Goal: Transaction & Acquisition: Book appointment/travel/reservation

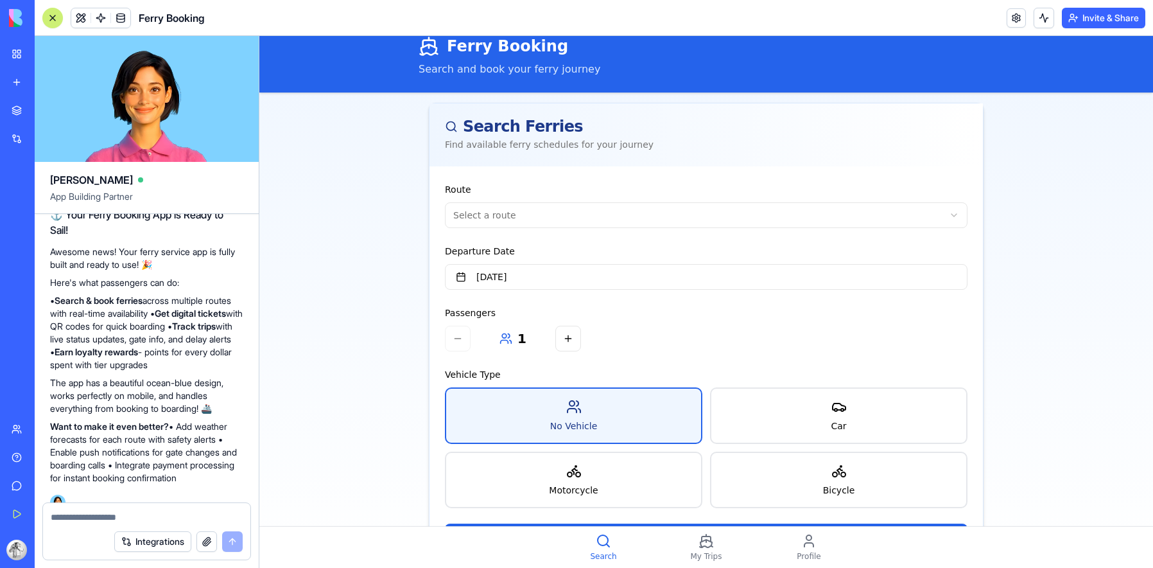
scroll to position [77, 0]
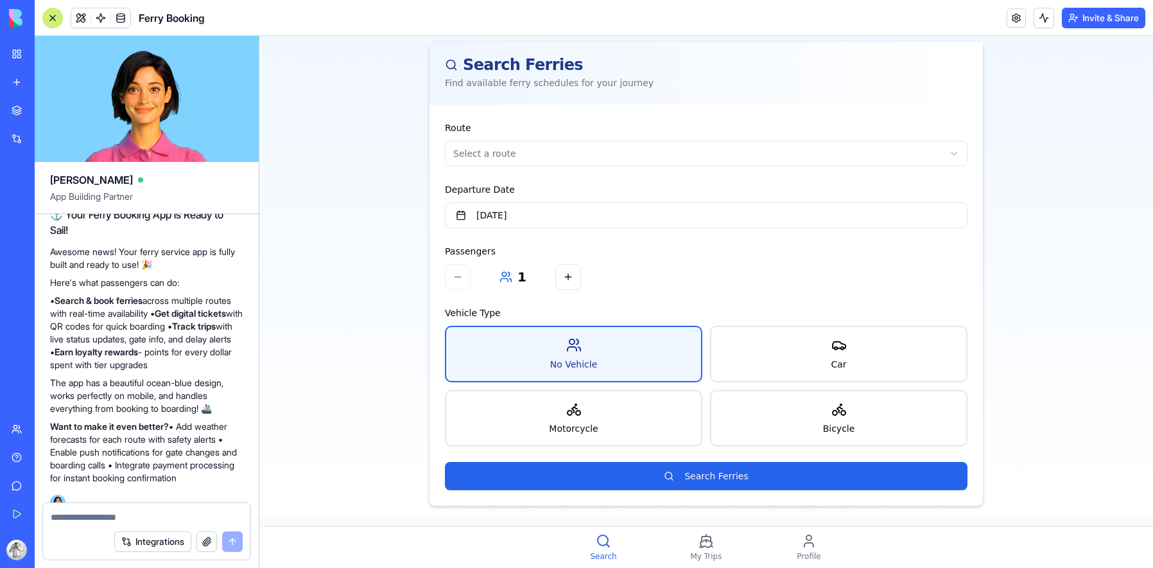
click at [514, 150] on html "Ferry Booking Search and book your ferry journey Search Ferries Find available …" at bounding box center [706, 263] width 894 height 609
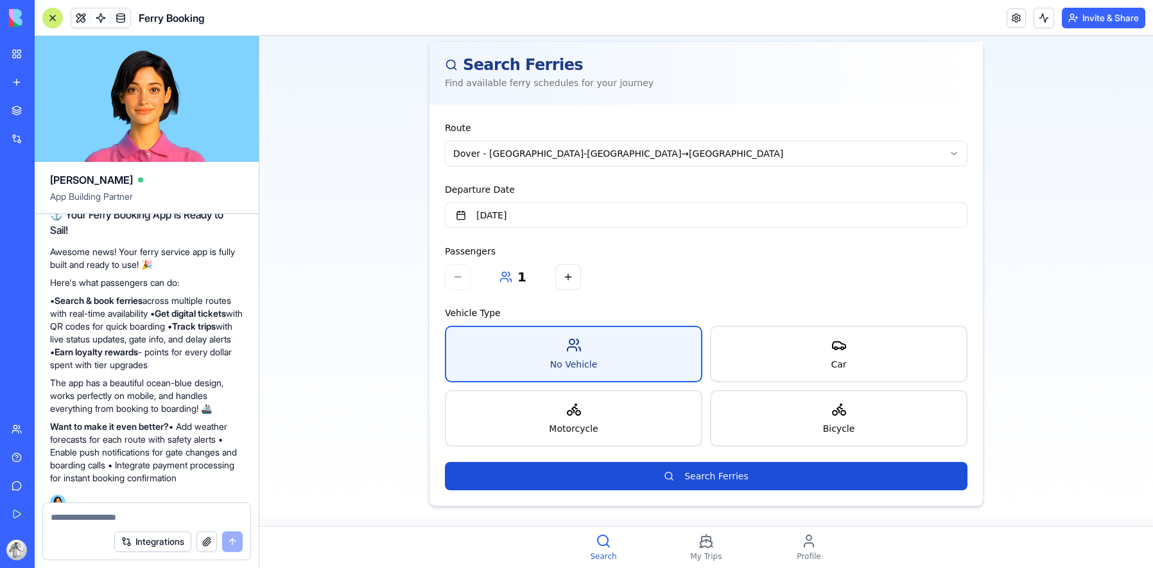
click at [651, 479] on button "Search Ferries" at bounding box center [706, 476] width 523 height 28
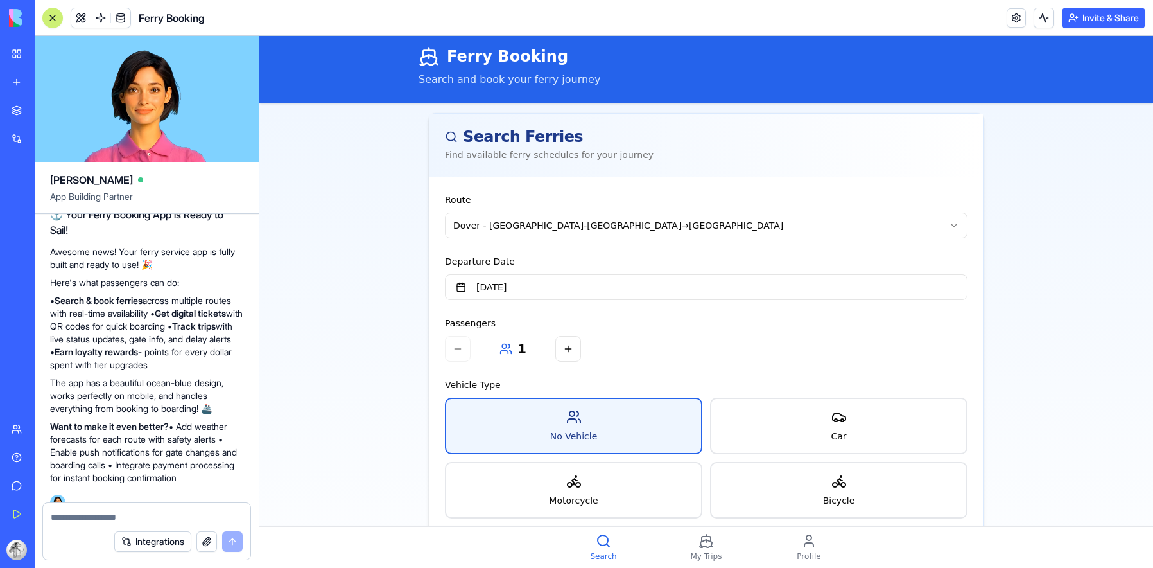
scroll to position [0, 0]
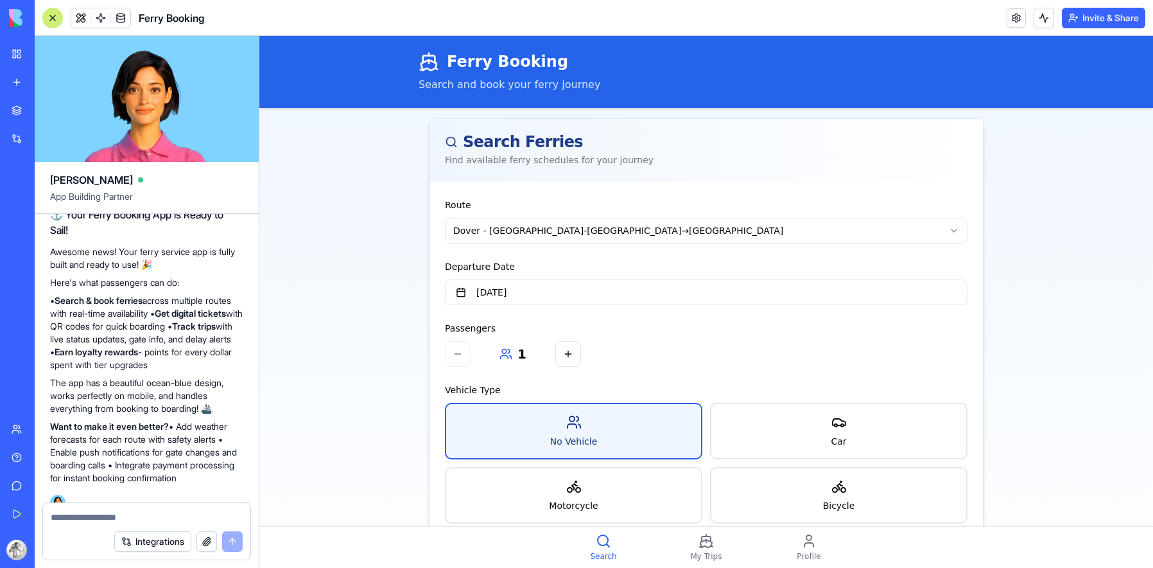
click at [567, 231] on html "Ferry Booking Search and book your ferry journey Search Ferries Find available …" at bounding box center [706, 379] width 894 height 687
click at [518, 293] on button "[DATE]" at bounding box center [706, 292] width 523 height 26
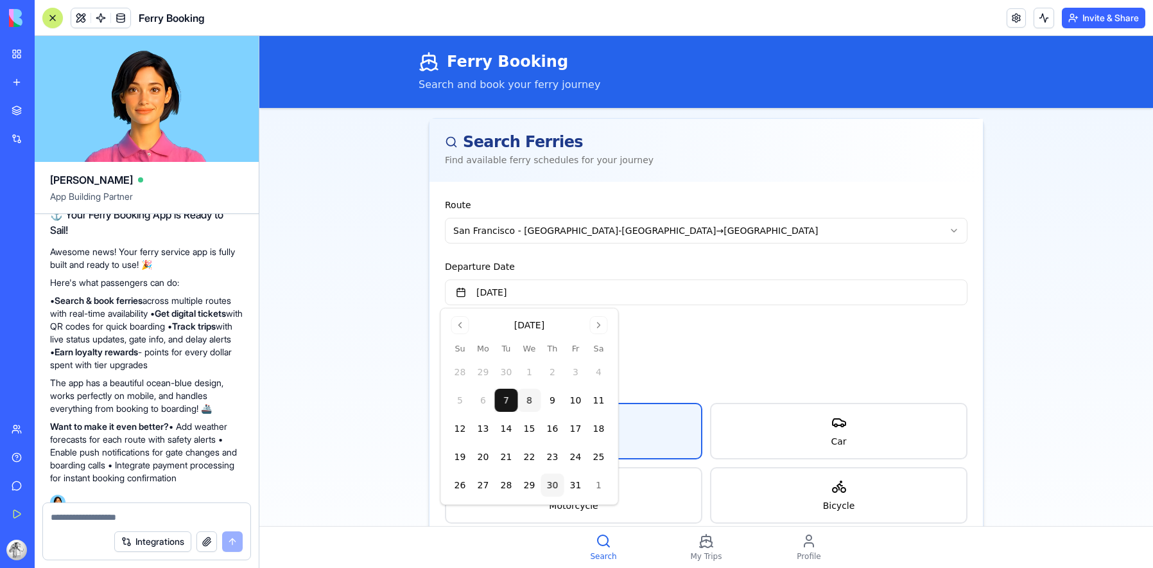
click at [546, 480] on button "30" at bounding box center [552, 484] width 23 height 23
click at [750, 350] on div "1" at bounding box center [706, 354] width 523 height 26
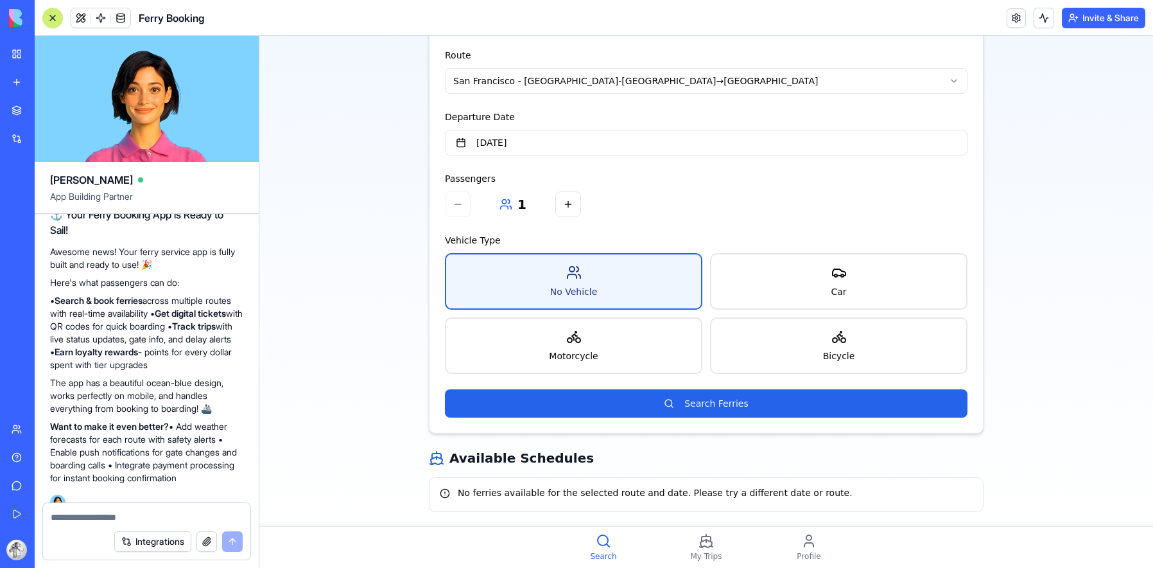
scroll to position [155, 0]
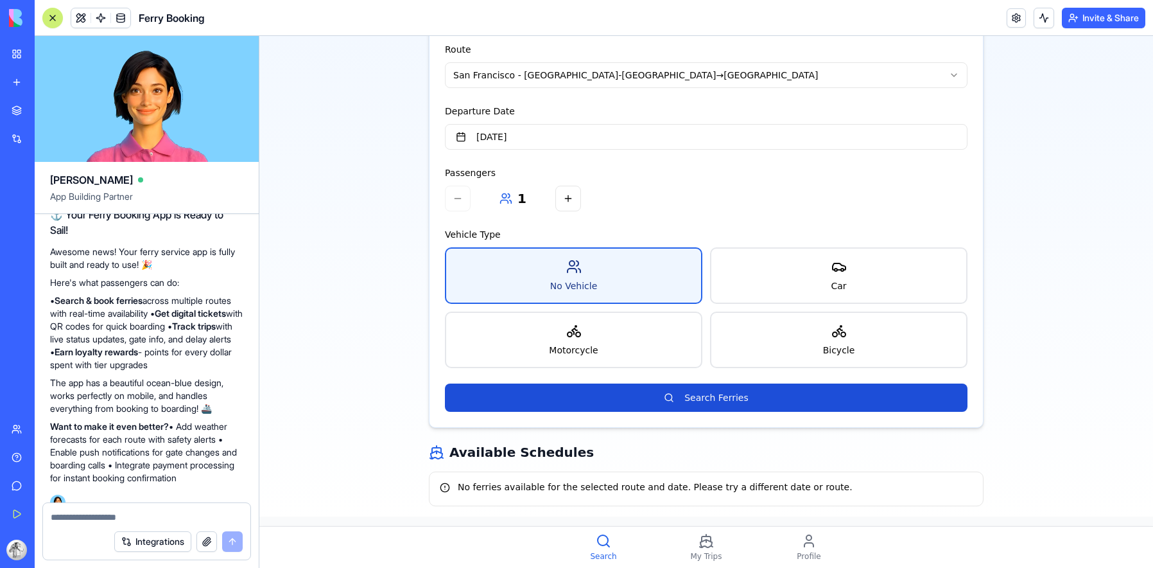
click at [660, 385] on button "Search Ferries" at bounding box center [706, 397] width 523 height 28
click at [643, 396] on button "Search Ferries" at bounding box center [706, 397] width 523 height 28
click at [644, 396] on button "Search Ferries" at bounding box center [706, 397] width 523 height 28
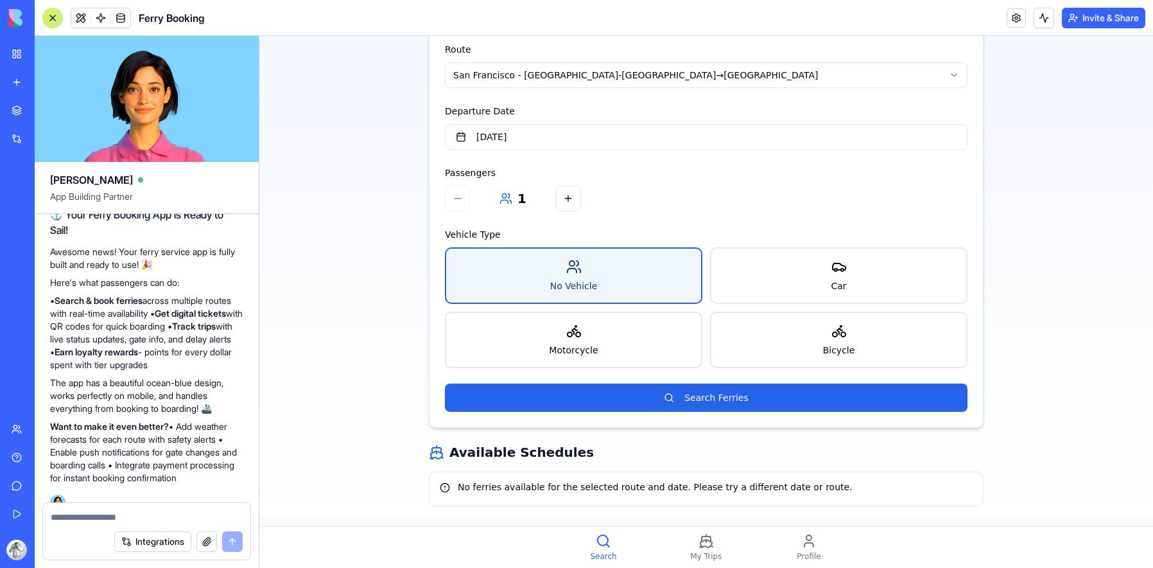
drag, startPoint x: 598, startPoint y: 329, endPoint x: 563, endPoint y: 369, distance: 52.8
click at [580, 353] on div "No Vehicle Car Motorcycle Bicycle" at bounding box center [706, 307] width 523 height 121
click at [611, 381] on div "Route [GEOGRAPHIC_DATA] - [GEOGRAPHIC_DATA] - [GEOGRAPHIC_DATA] → [GEOGRAPHIC_D…" at bounding box center [707, 226] width 554 height 401
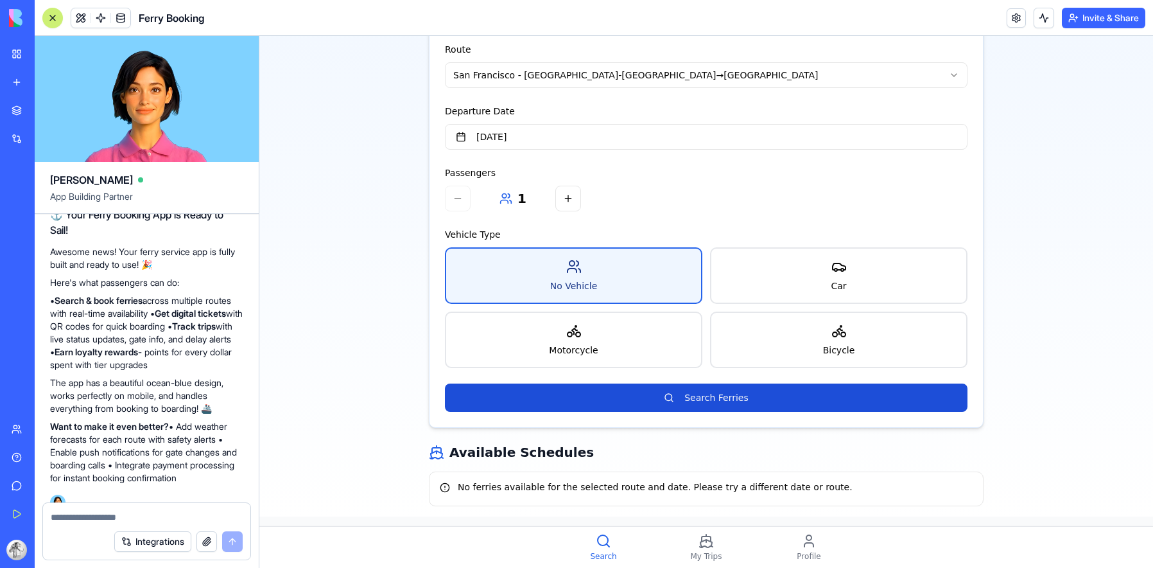
drag, startPoint x: 581, startPoint y: 391, endPoint x: 466, endPoint y: 385, distance: 114.5
click at [581, 391] on button "Search Ferries" at bounding box center [706, 397] width 523 height 28
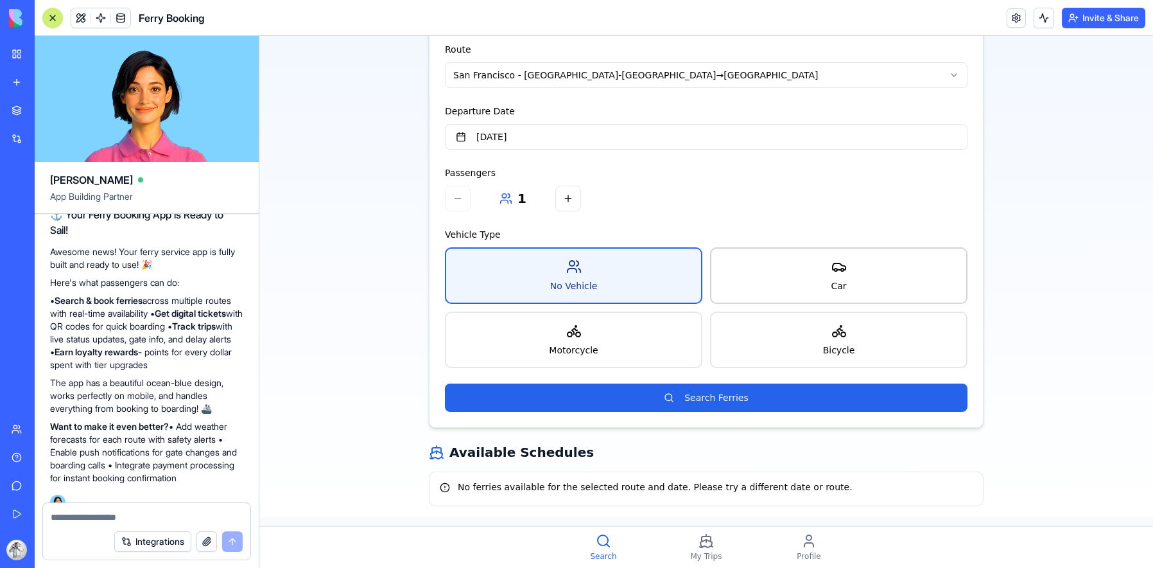
click at [821, 271] on button "Car" at bounding box center [839, 275] width 258 height 57
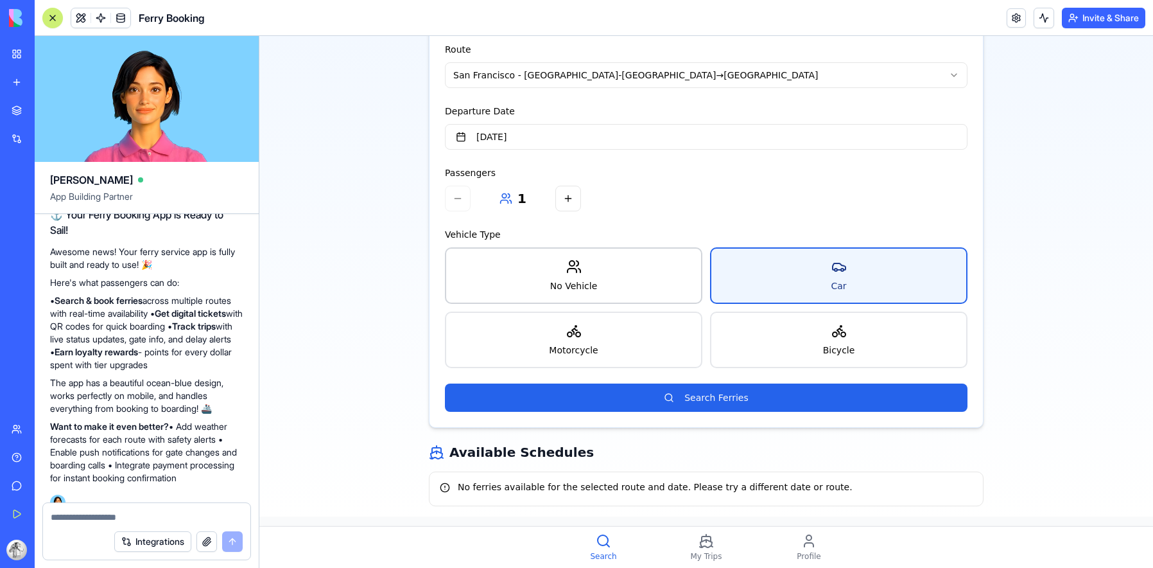
click at [554, 288] on span "No Vehicle" at bounding box center [574, 285] width 48 height 13
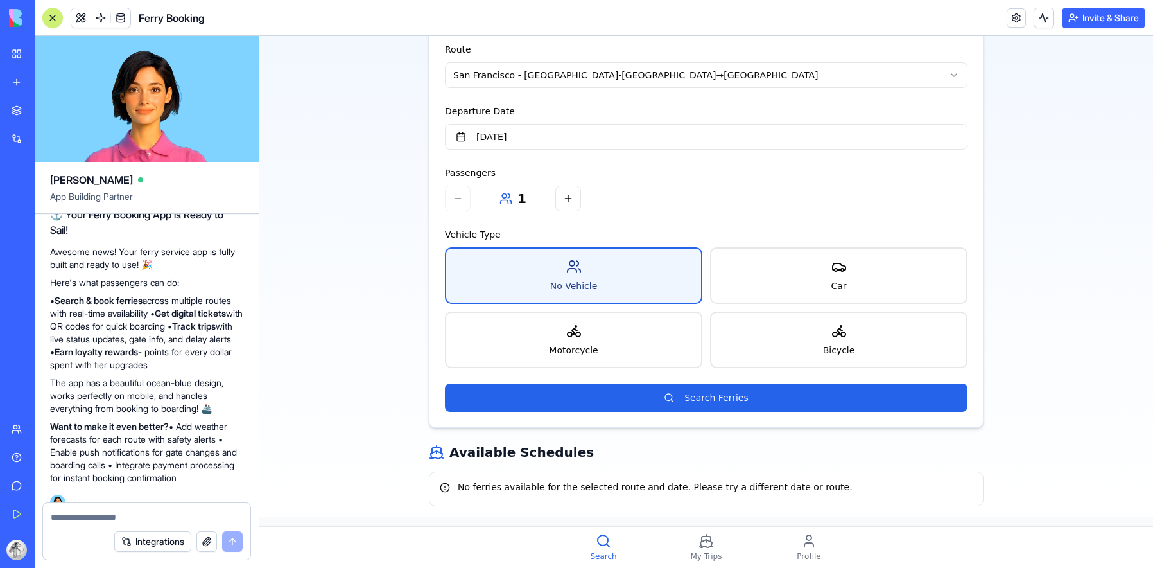
click at [693, 554] on span "My Trips" at bounding box center [706, 556] width 31 height 10
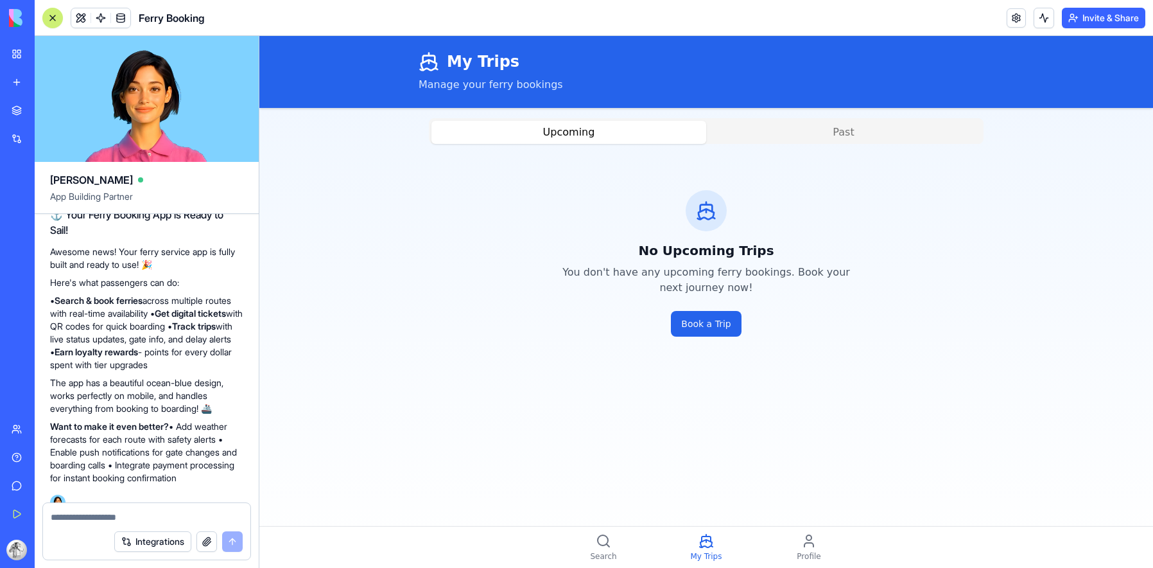
click at [669, 309] on div "No Upcoming Trips You don't have any upcoming ferry bookings. Book your next jo…" at bounding box center [706, 263] width 555 height 208
click at [693, 329] on button "Book a Trip" at bounding box center [706, 324] width 70 height 26
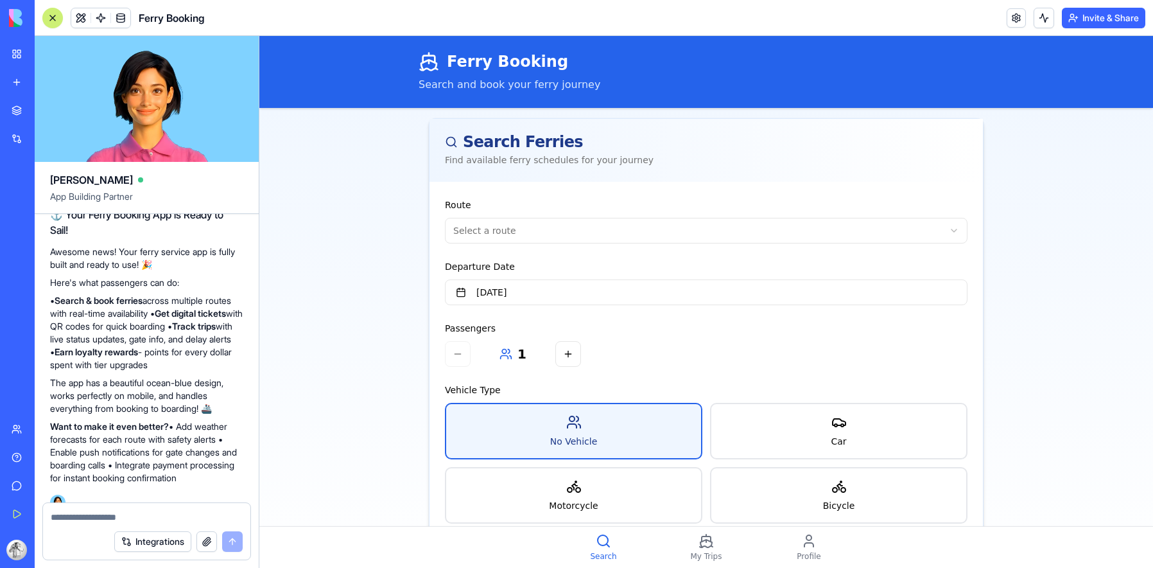
click at [799, 551] on span "Profile" at bounding box center [809, 556] width 24 height 10
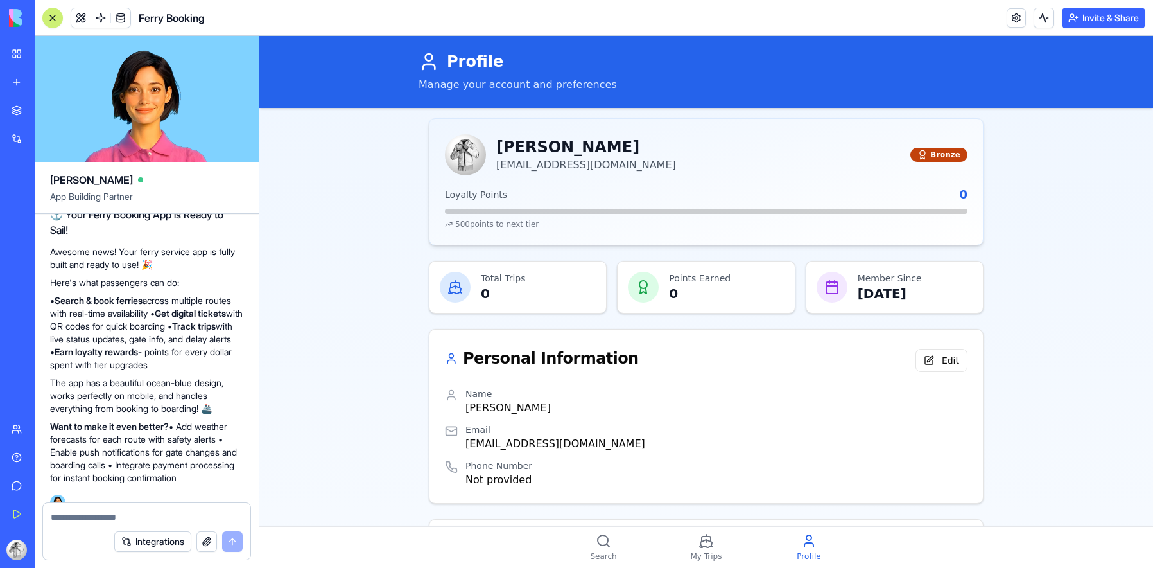
click at [164, 549] on button "Integrations" at bounding box center [152, 541] width 77 height 21
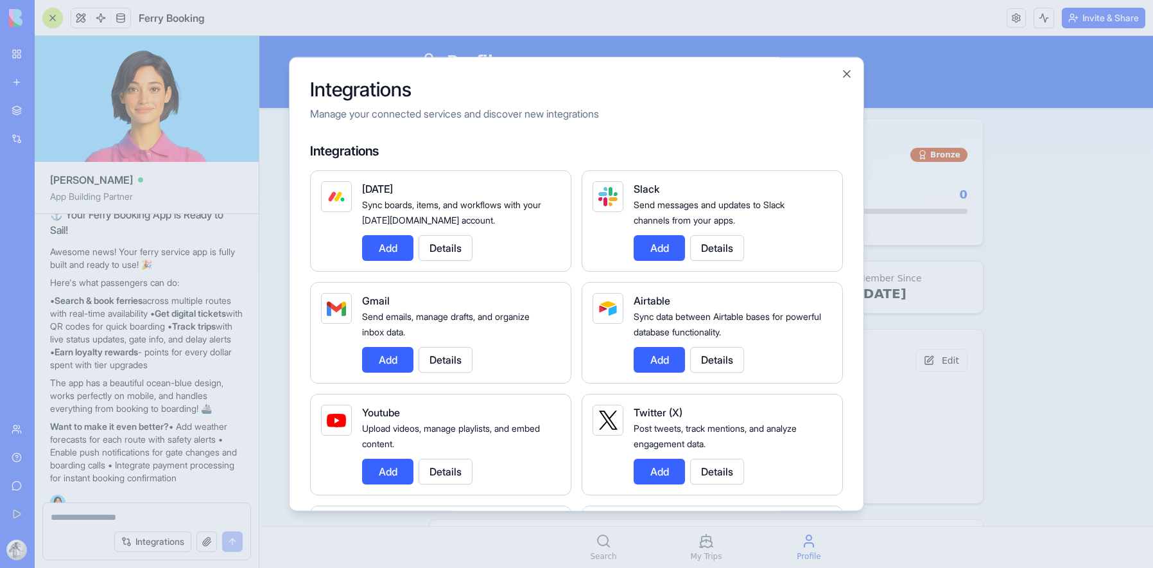
scroll to position [828, 0]
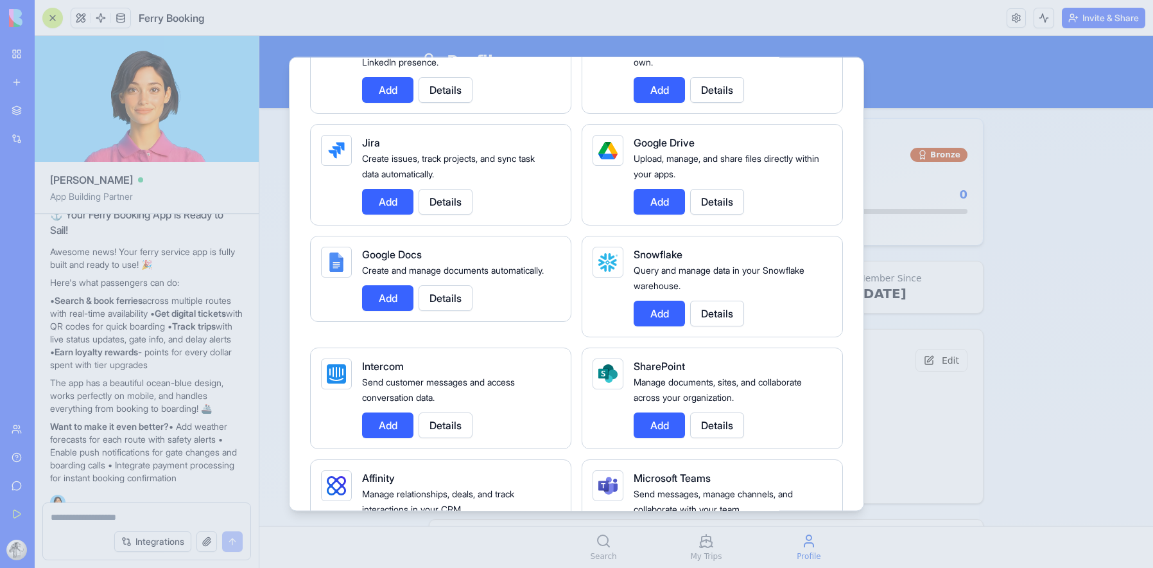
click at [1008, 281] on div at bounding box center [576, 284] width 1153 height 568
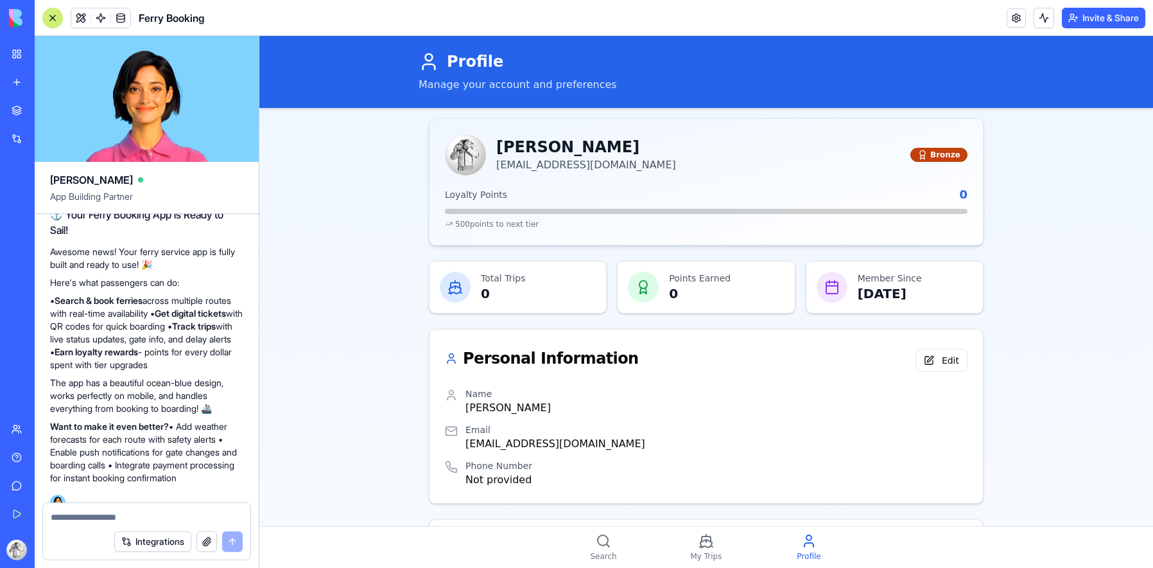
click at [724, 538] on div "My Trips" at bounding box center [706, 547] width 103 height 39
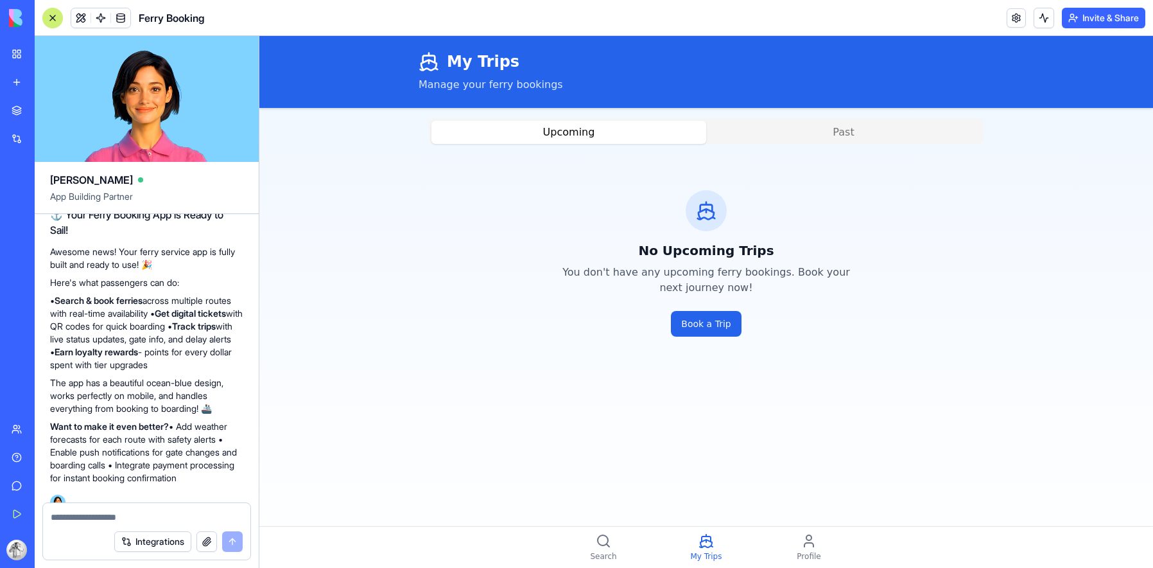
click at [765, 135] on button "Past" at bounding box center [843, 132] width 275 height 23
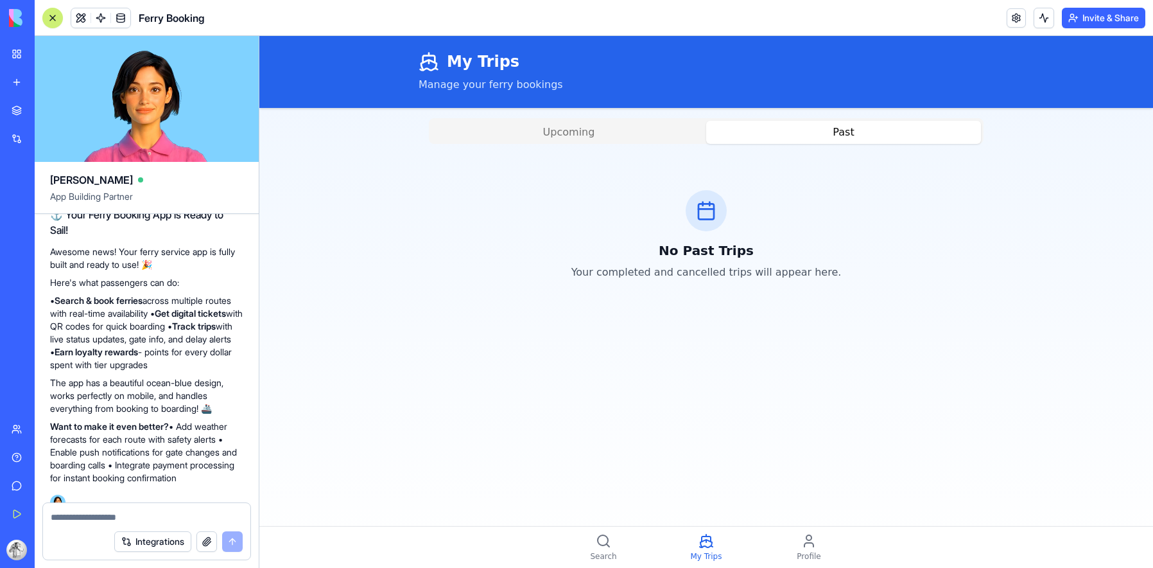
click at [649, 122] on button "Upcoming" at bounding box center [569, 132] width 275 height 23
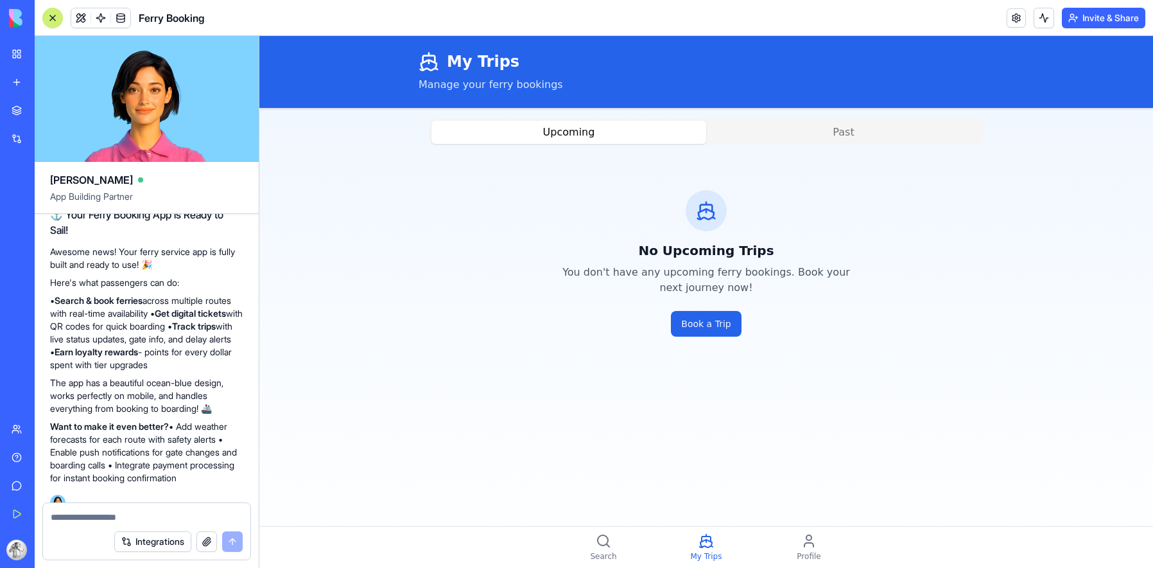
click at [597, 550] on div "Search" at bounding box center [603, 547] width 103 height 39
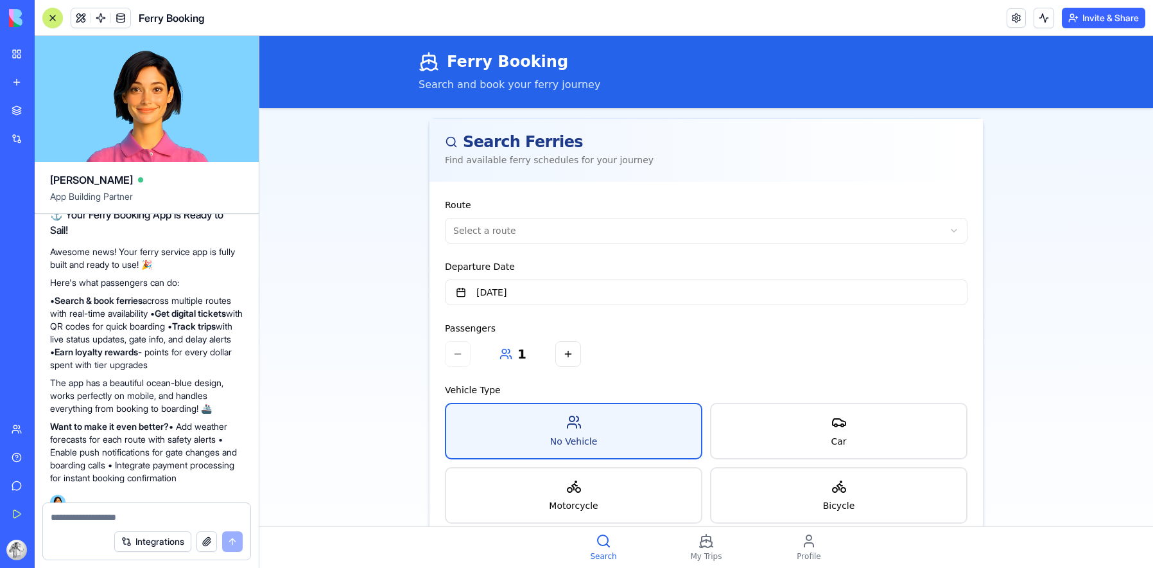
click at [150, 516] on textarea at bounding box center [147, 517] width 192 height 13
type textarea "*"
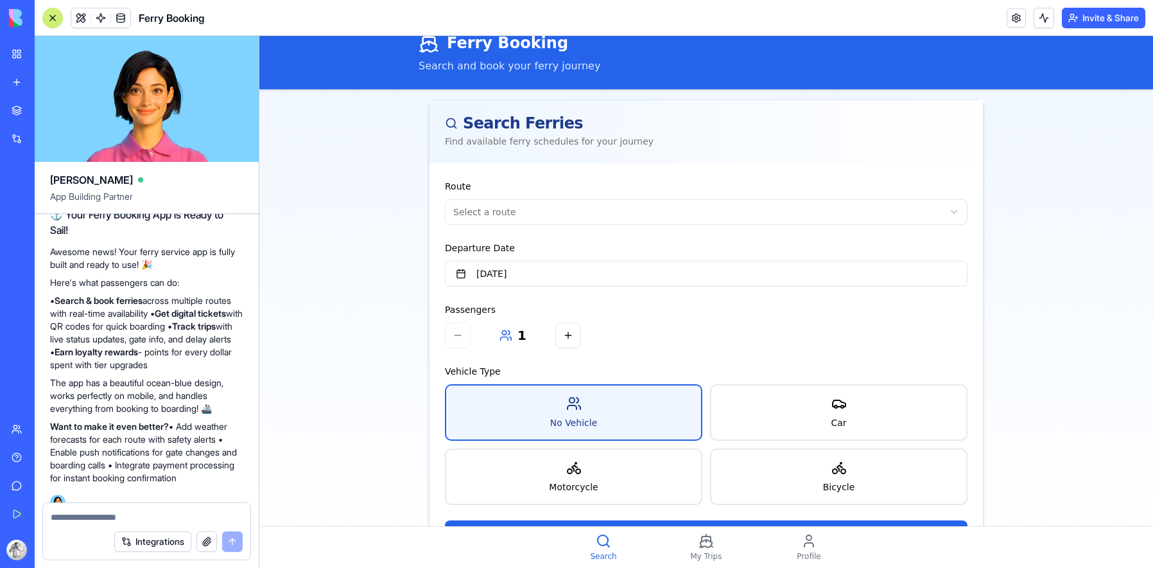
scroll to position [77, 0]
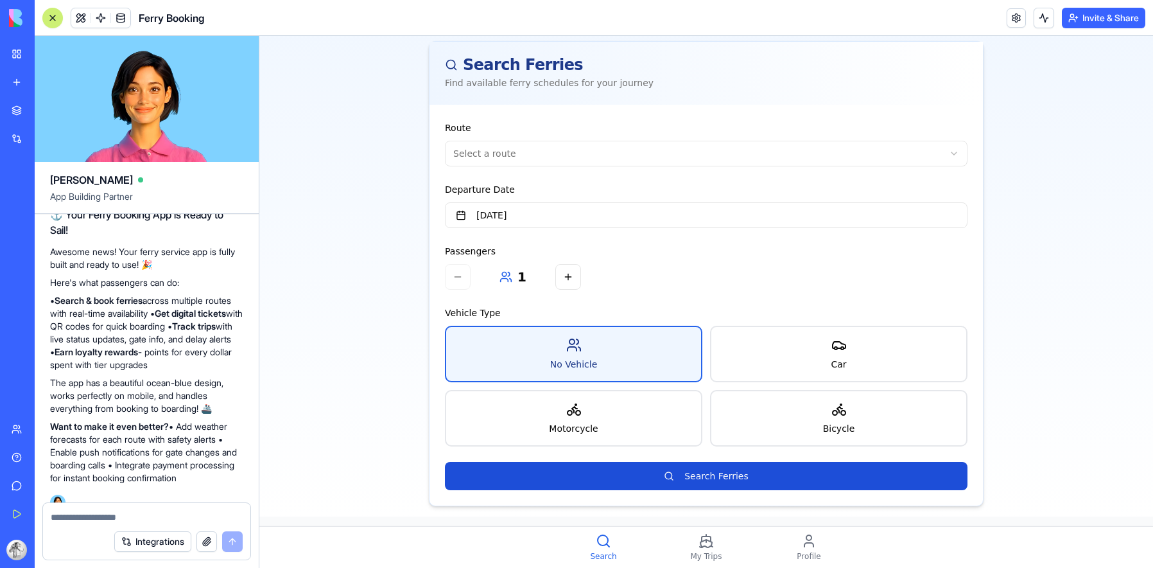
click at [534, 479] on button "Search Ferries" at bounding box center [706, 476] width 523 height 28
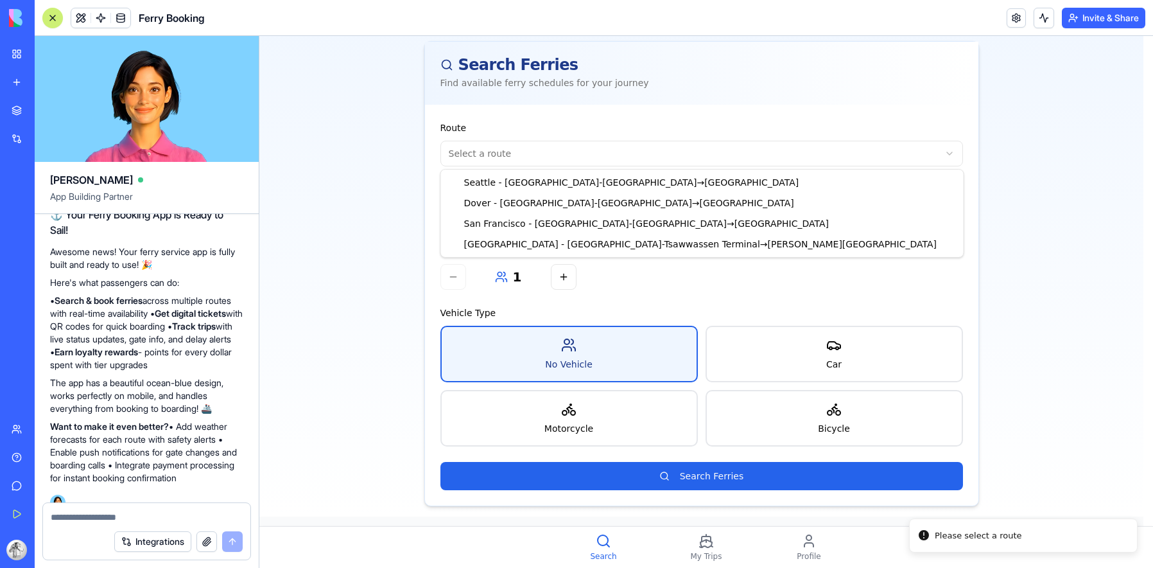
click at [512, 154] on html "Ferry Booking Search and book your ferry journey Search Ferries Find available …" at bounding box center [706, 263] width 894 height 609
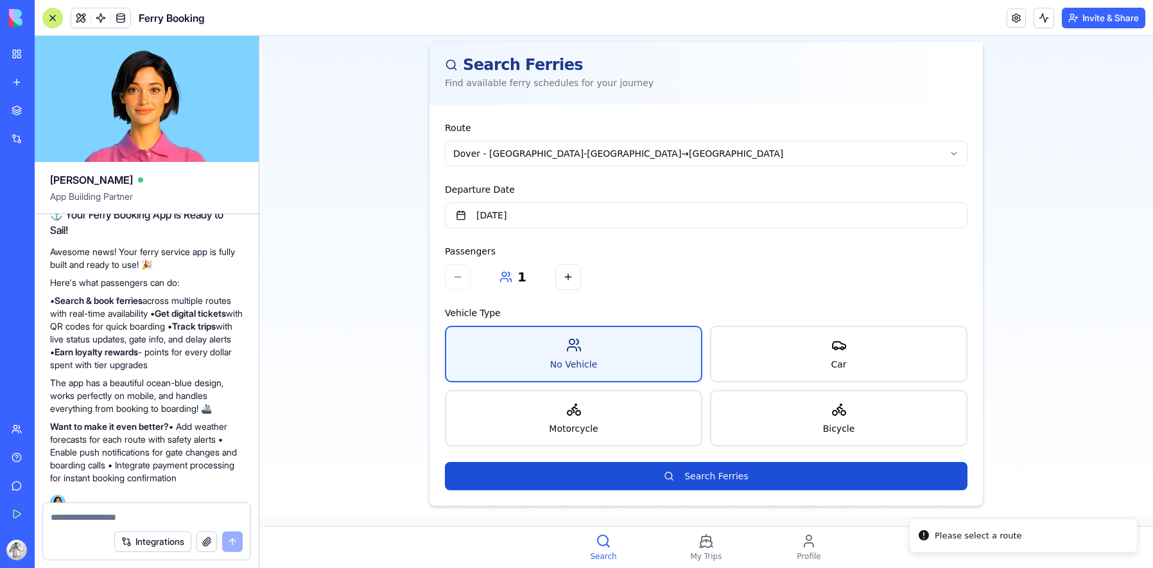
click at [609, 473] on button "Search Ferries" at bounding box center [706, 476] width 523 height 28
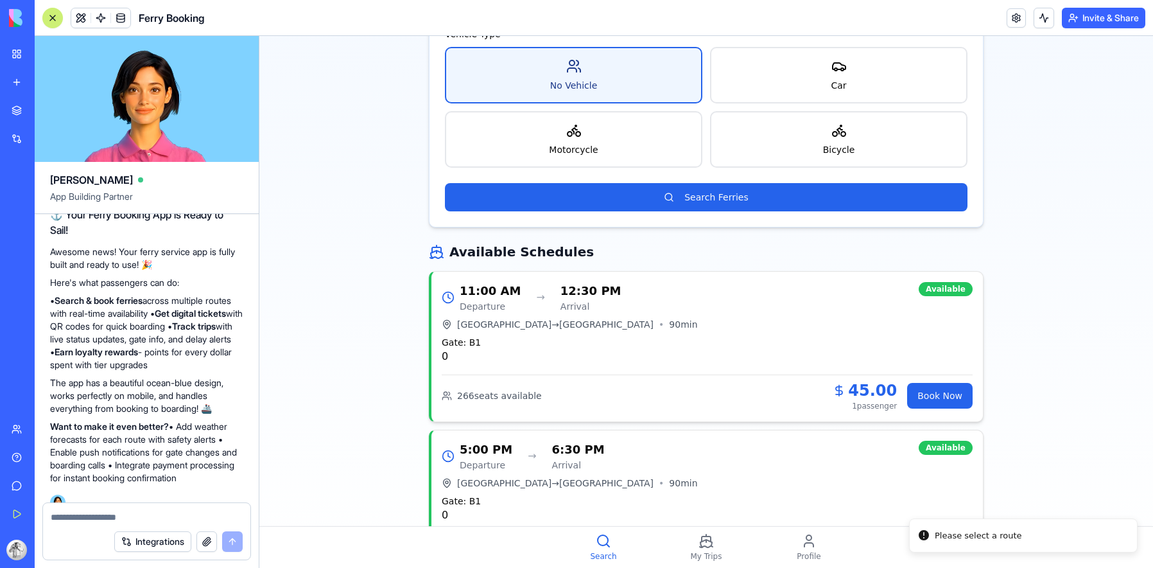
scroll to position [430, 0]
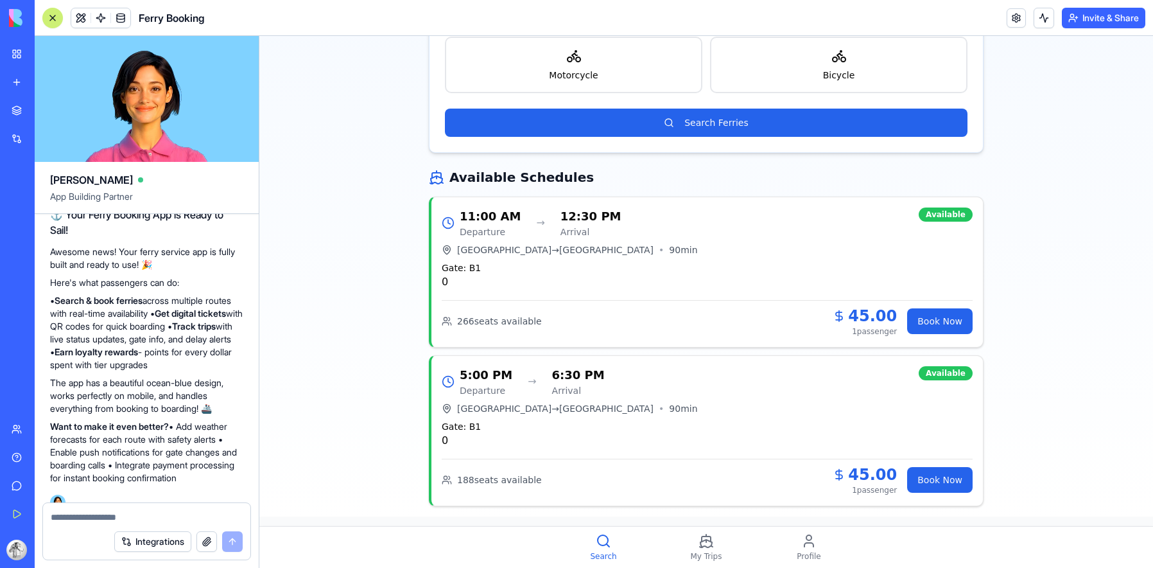
click at [131, 518] on textarea at bounding box center [147, 517] width 192 height 13
type textarea "**********"
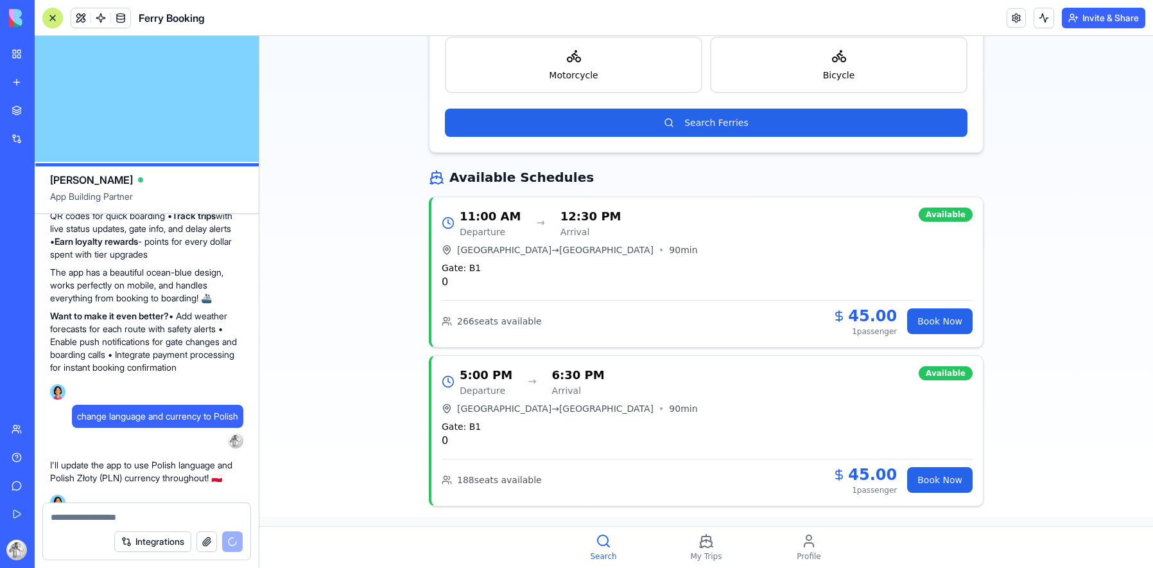
scroll to position [1772, 0]
